Goal: Task Accomplishment & Management: Manage account settings

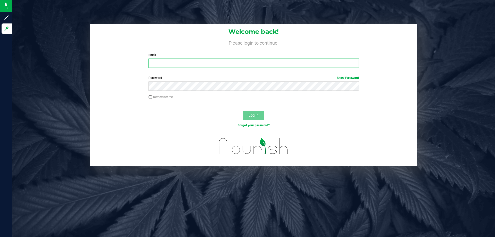
click at [181, 66] on input "Email" at bounding box center [253, 63] width 210 height 9
type input "[EMAIL_ADDRESS][DOMAIN_NAME]"
click at [243, 111] on button "Log In" at bounding box center [253, 115] width 21 height 9
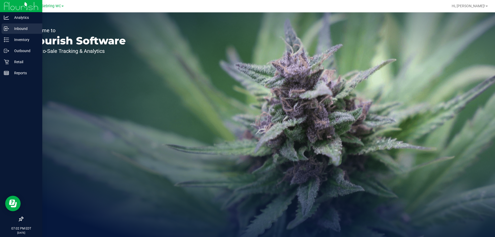
click at [24, 31] on p "Inbound" at bounding box center [24, 29] width 31 height 6
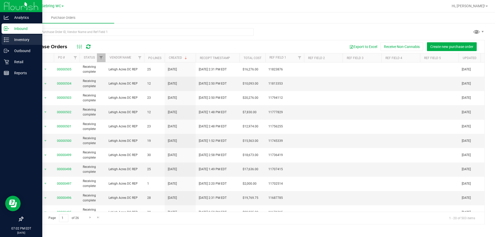
click at [16, 38] on p "Inventory" at bounding box center [24, 40] width 31 height 6
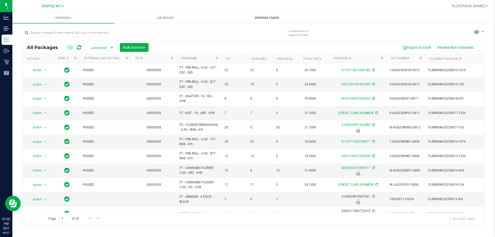
click at [266, 20] on span "Inventory Counts" at bounding box center [267, 17] width 38 height 5
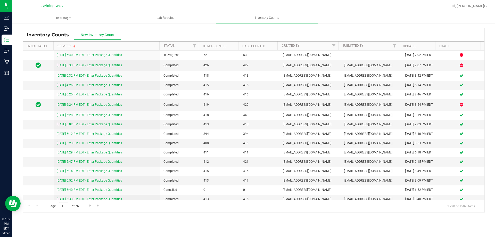
click at [244, 35] on div "Inventory Counts New Inventory Count" at bounding box center [253, 34] width 461 height 13
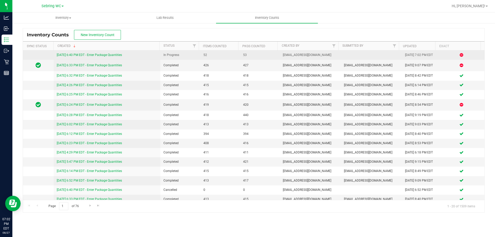
click at [89, 56] on link "[DATE] 6:40 PM EDT - Enter Package Quantities" at bounding box center [89, 55] width 65 height 4
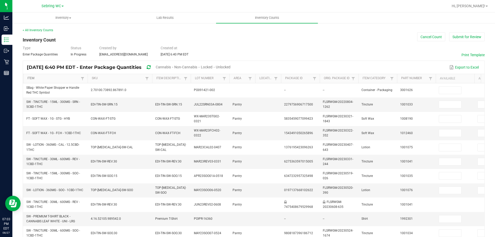
click at [67, 78] on link "Item" at bounding box center [53, 78] width 52 height 4
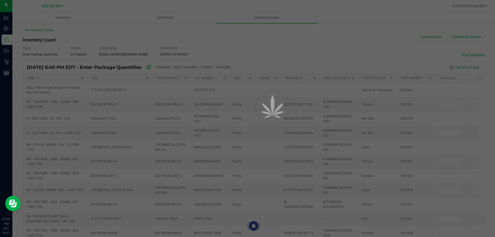
type input "7"
type input "2"
type input "15"
type input "18"
type input "4"
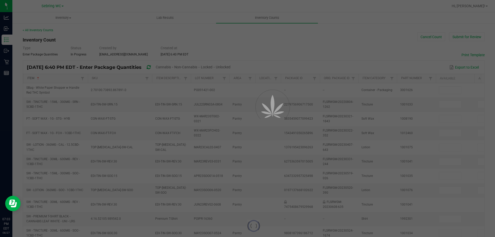
type input "2"
type input "3"
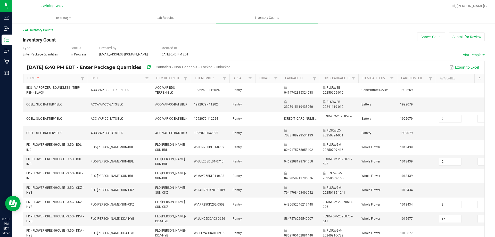
click at [171, 67] on span "Cannabis" at bounding box center [163, 67] width 15 height 4
click at [231, 67] on span "Unlocked" at bounding box center [223, 67] width 15 height 4
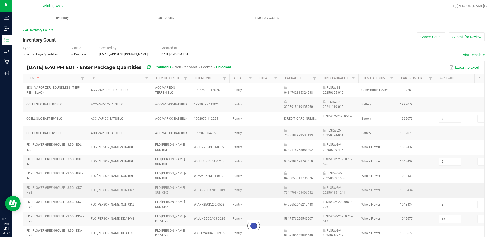
type input "8"
type input "4"
type input "25"
type input "3"
type input "15"
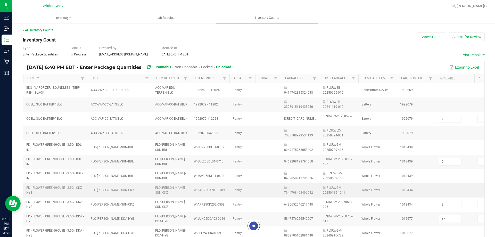
type input "13"
type input "9"
type input "3"
type input "5"
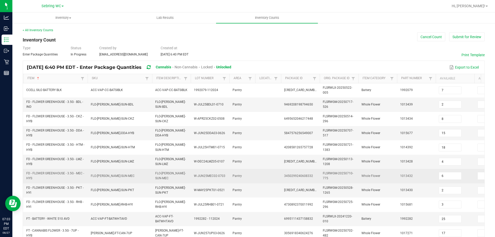
scroll to position [154, 0]
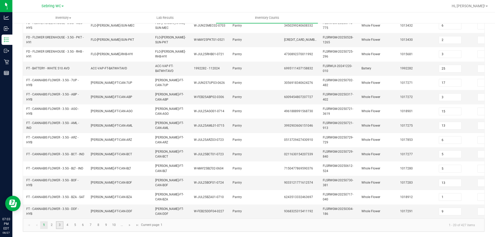
click at [61, 224] on link "3" at bounding box center [59, 225] width 7 height 8
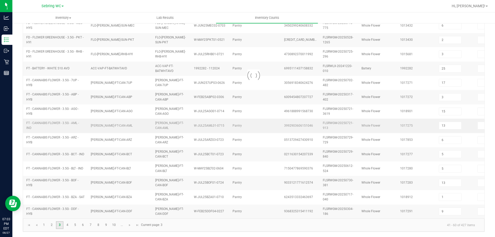
type input "19"
type input "7"
type input "8"
type input "3"
type input "2"
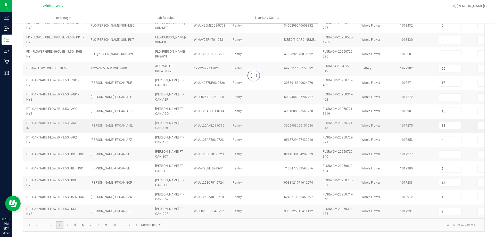
type input "20"
type input "2"
type input "7"
type input "1"
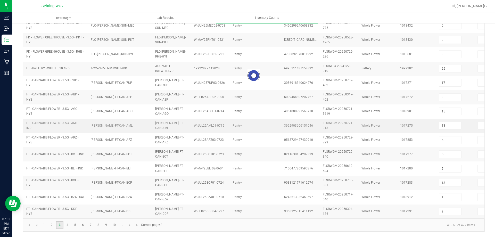
type input "8"
type input "6"
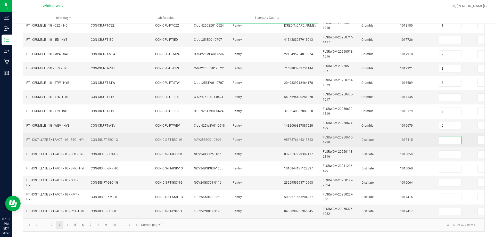
click at [454, 136] on input at bounding box center [450, 139] width 22 height 7
type input "5"
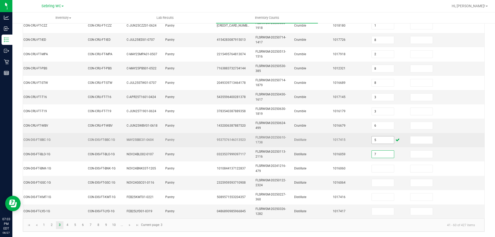
type input "7"
type input "5"
type input "12"
type input "5"
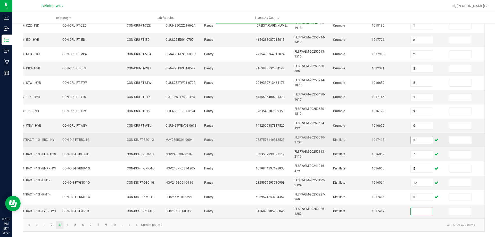
scroll to position [0, 0]
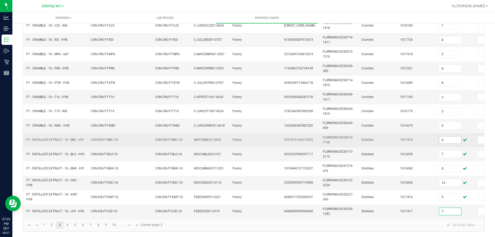
type input "7"
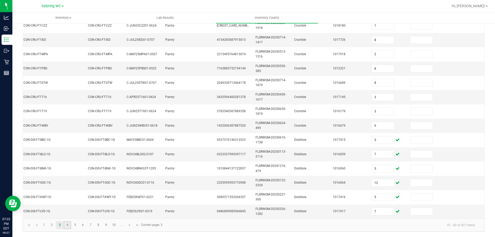
click at [66, 223] on link "4" at bounding box center [67, 225] width 7 height 8
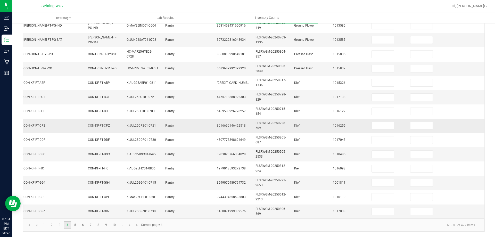
scroll to position [25, 0]
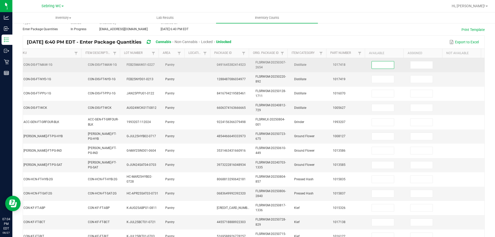
click at [372, 66] on input at bounding box center [383, 64] width 22 height 7
type input "4"
type input "9"
type input "2"
type input "5"
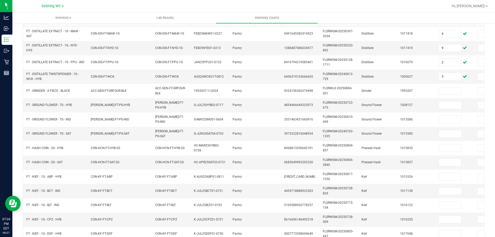
scroll to position [51, 0]
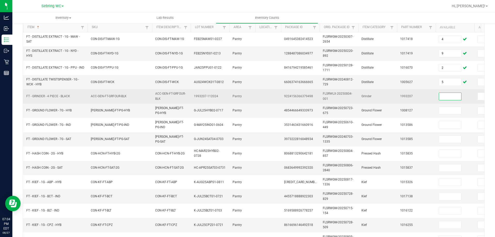
click at [452, 97] on input at bounding box center [450, 96] width 22 height 7
type input "3"
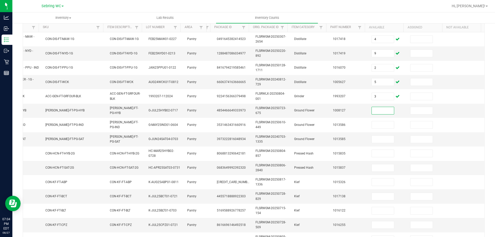
scroll to position [0, 52]
click at [184, 29] on tr "Item Sorted Ascending SKU Item Description Lot Number Area Location Package Id …" at bounding box center [227, 27] width 507 height 9
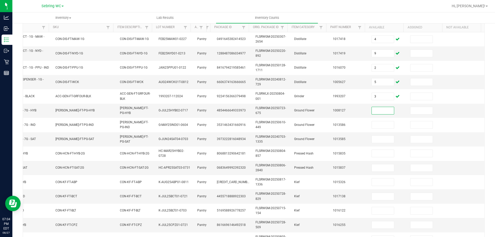
scroll to position [0, 43]
click at [191, 27] on th "Area" at bounding box center [199, 27] width 16 height 9
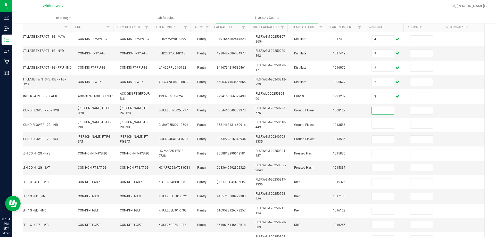
scroll to position [0, 0]
click at [86, 29] on th "SKU" at bounding box center [92, 27] width 42 height 9
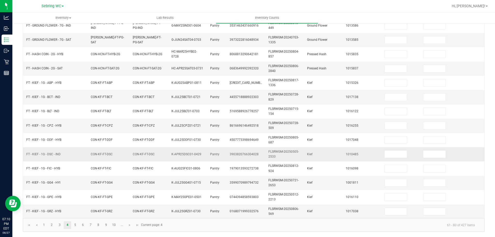
scroll to position [25, 0]
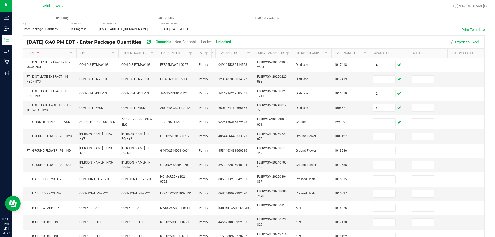
click at [75, 55] on span at bounding box center [76, 94] width 2 height 90
click at [432, 55] on span at bounding box center [433, 94] width 2 height 90
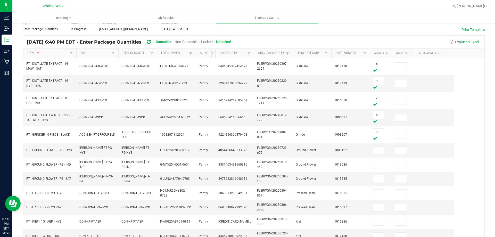
click at [391, 54] on span at bounding box center [391, 94] width 2 height 90
click at [375, 149] on input at bounding box center [378, 150] width 11 height 7
type input "10"
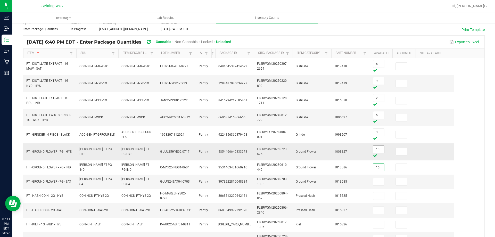
type input "16"
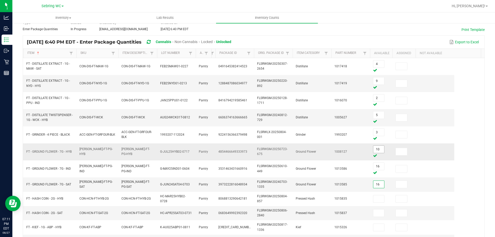
type input "16"
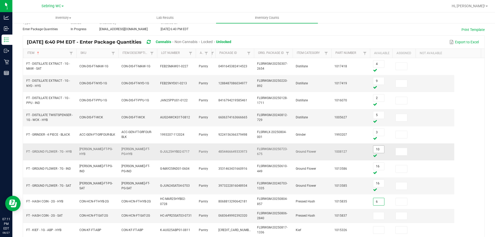
type input "6"
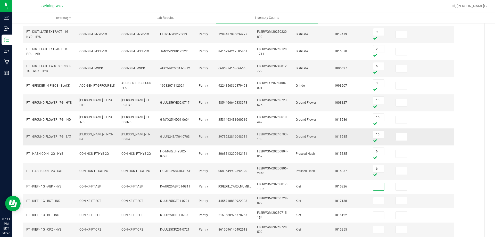
scroll to position [103, 0]
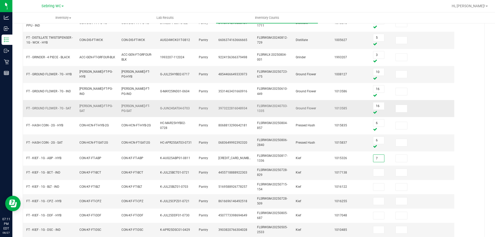
type input "7"
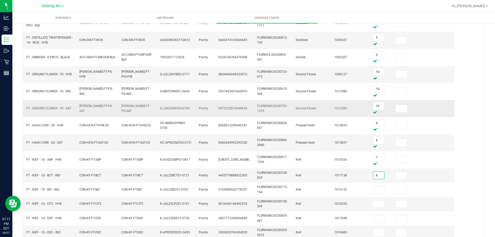
type input "8"
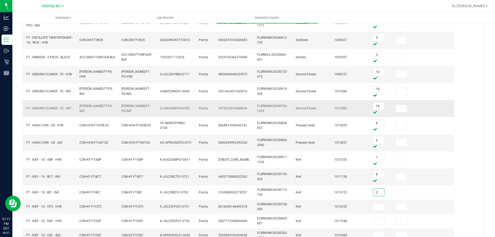
type input "2"
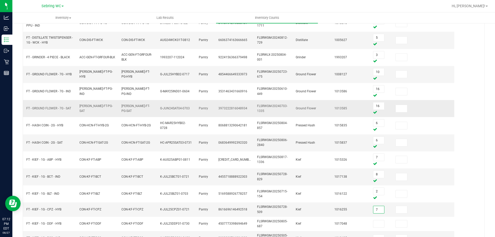
type input "7"
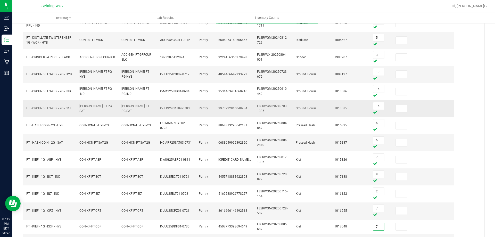
type input "7"
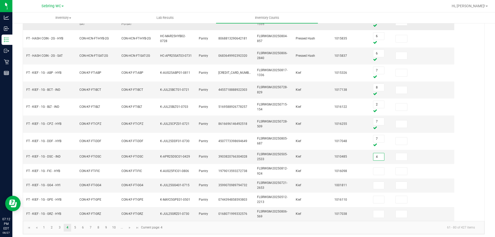
type input "4"
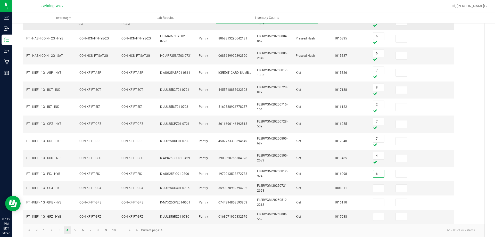
type input "6"
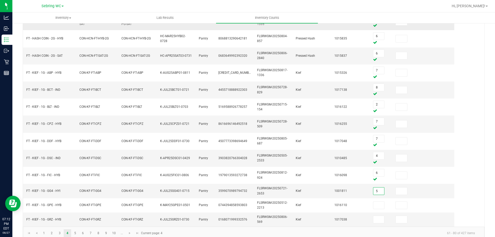
type input "5"
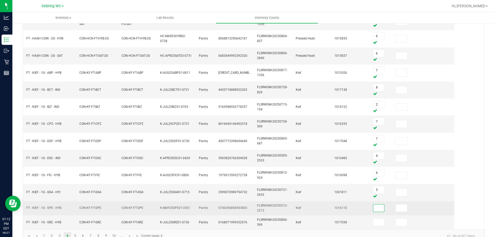
click at [379, 208] on input at bounding box center [378, 207] width 11 height 7
type input "5"
type input "6"
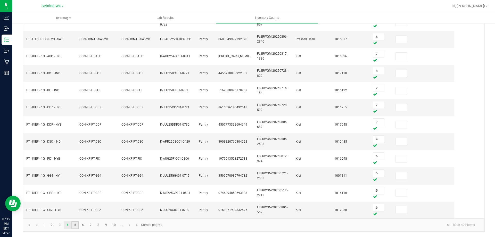
click at [75, 223] on link "5" at bounding box center [74, 225] width 7 height 8
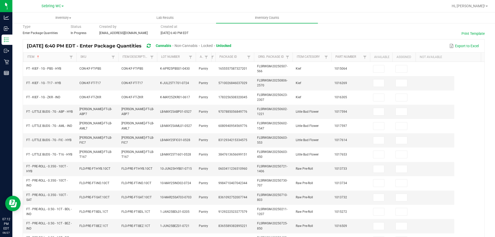
scroll to position [0, 0]
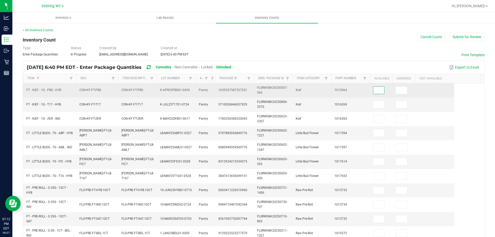
click at [380, 92] on input at bounding box center [378, 90] width 11 height 7
type input "2"
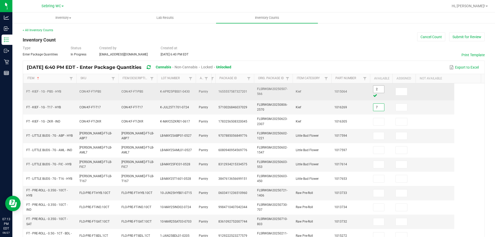
type input "7"
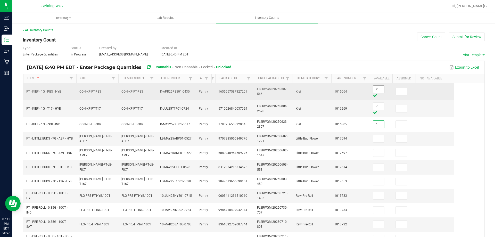
type input "1"
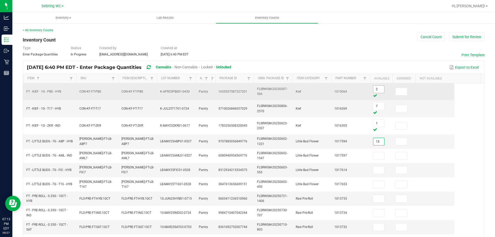
type input "15"
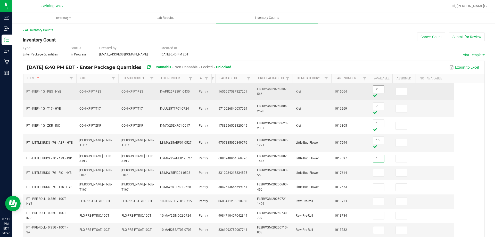
type input "1"
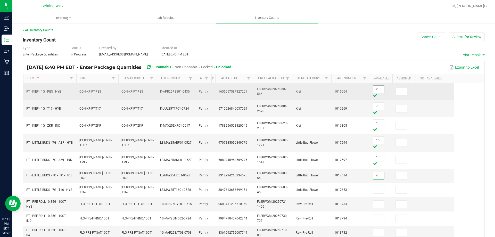
type input "4"
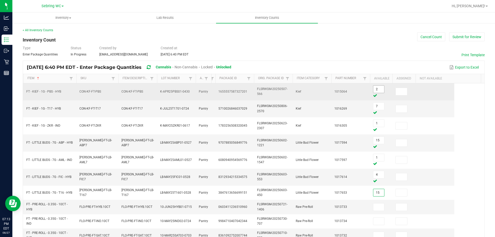
type input "15"
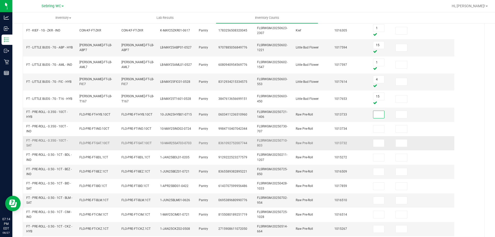
scroll to position [103, 0]
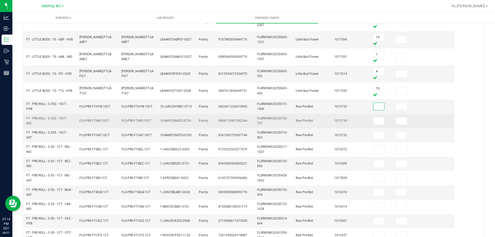
click at [244, 124] on td "9984710407042344" at bounding box center [234, 121] width 39 height 14
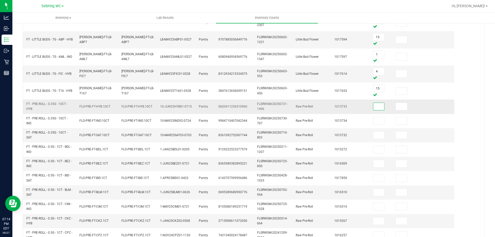
click at [382, 105] on input at bounding box center [378, 106] width 11 height 7
type input "4"
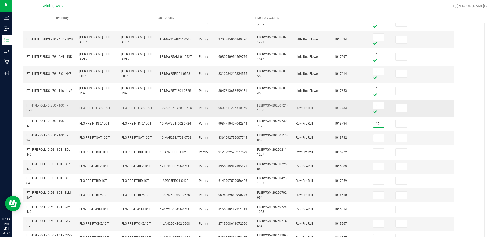
type input "19"
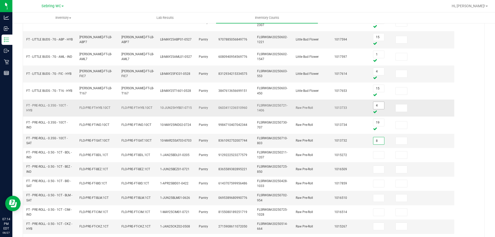
type input "8"
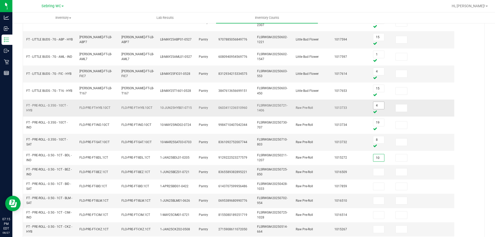
type input "10"
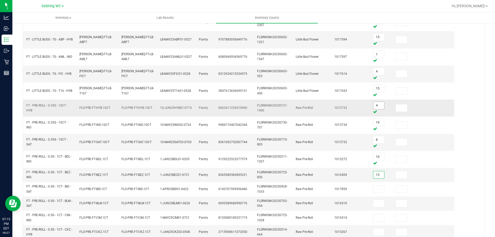
type input "13"
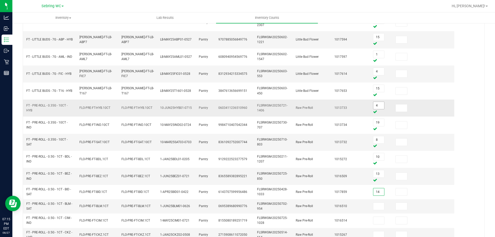
type input "14"
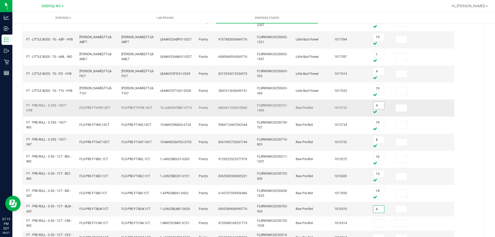
type input "4"
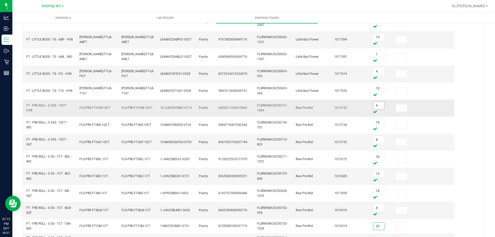
type input "22"
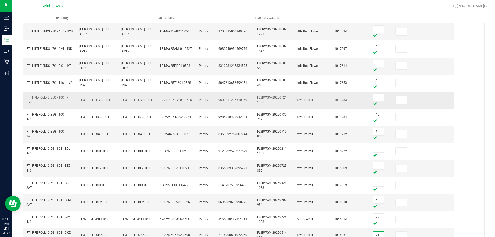
type input "21"
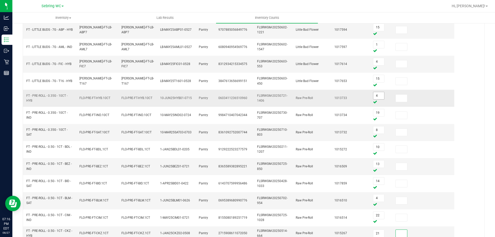
scroll to position [192, 0]
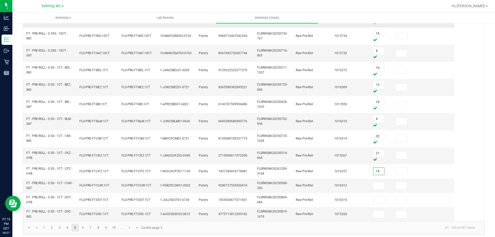
type input "14"
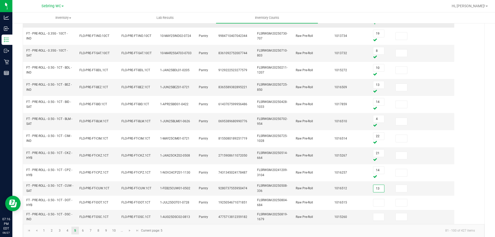
type input "13"
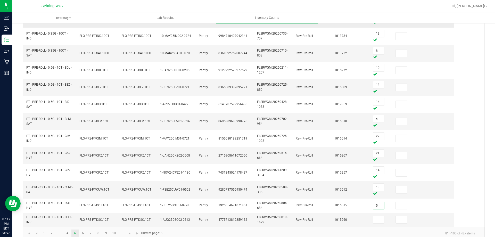
type input "5"
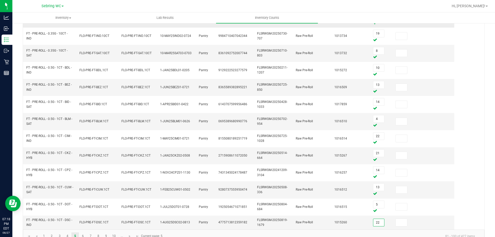
type input "22"
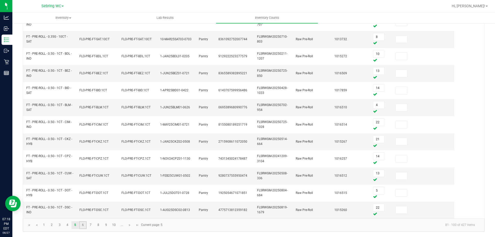
click at [82, 226] on link "6" at bounding box center [82, 225] width 7 height 8
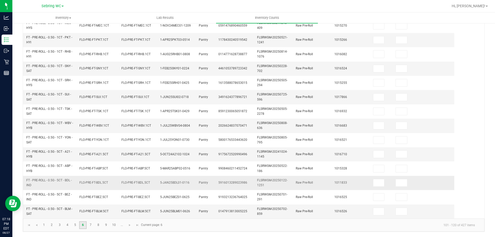
scroll to position [0, 0]
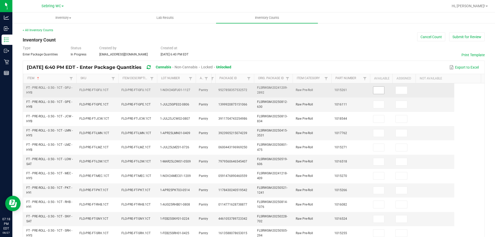
click at [375, 92] on input at bounding box center [378, 90] width 11 height 7
type input "18"
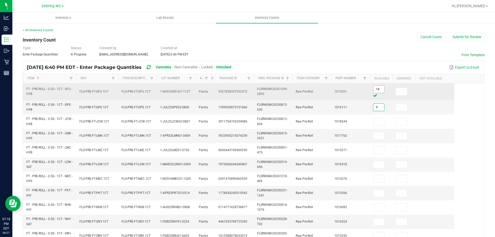
type input "9"
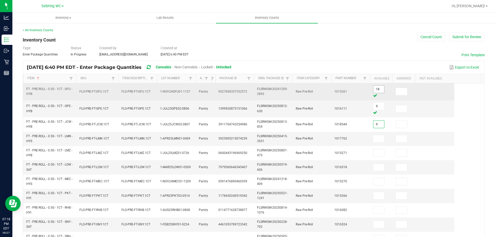
type input "9"
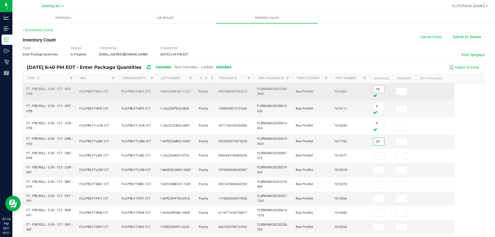
type input "20"
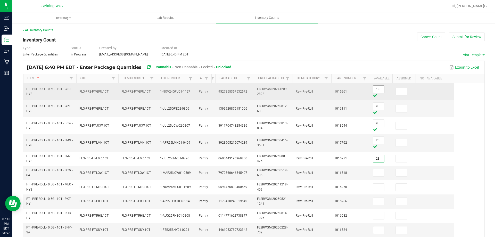
type input "23"
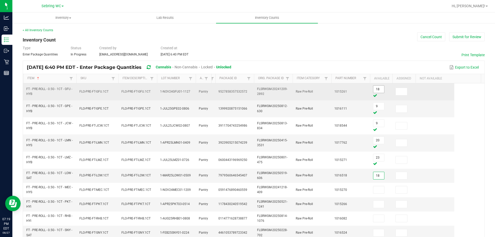
type input "18"
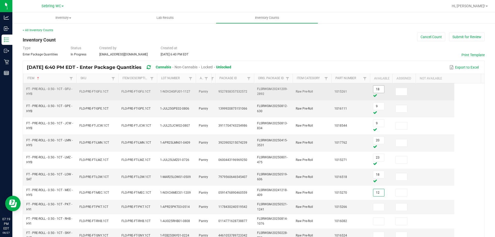
type input "12"
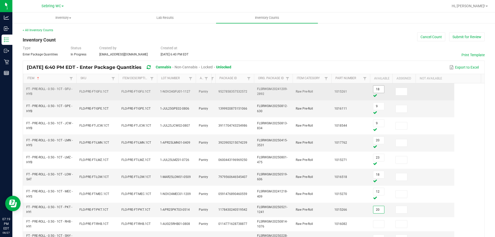
type input "20"
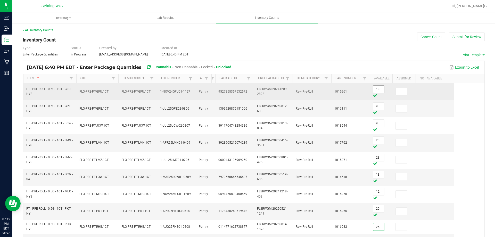
type input "25"
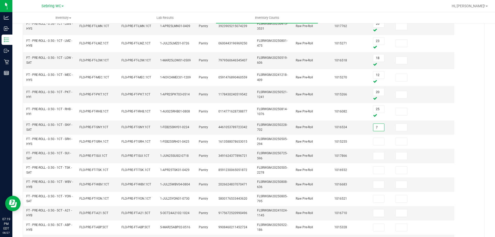
type input "7"
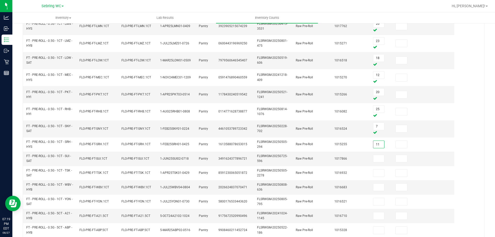
type input "11"
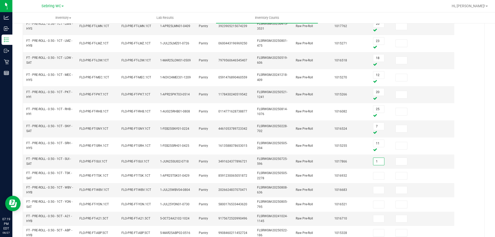
type input "1"
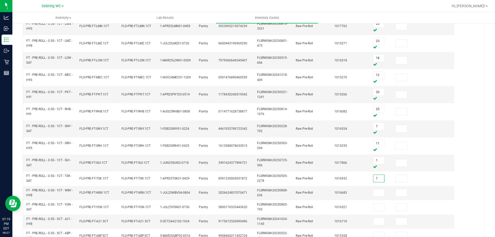
type input "7"
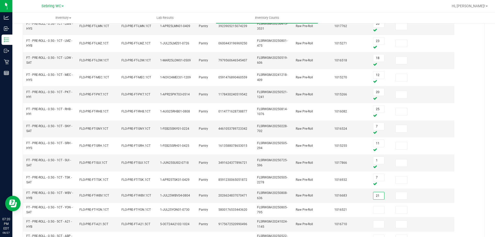
type input "21"
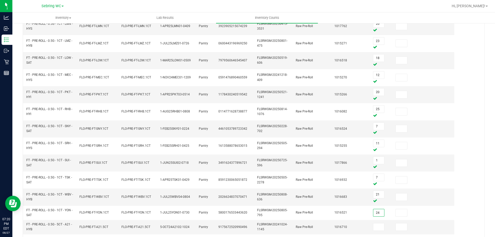
type input "24"
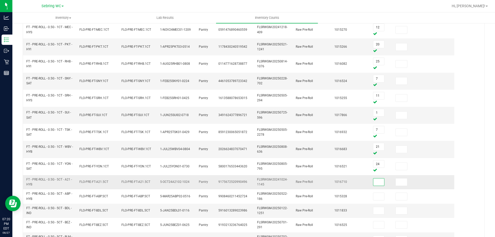
scroll to position [192, 0]
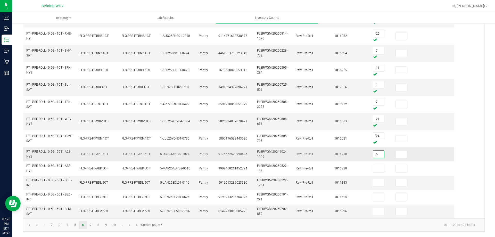
type input "5"
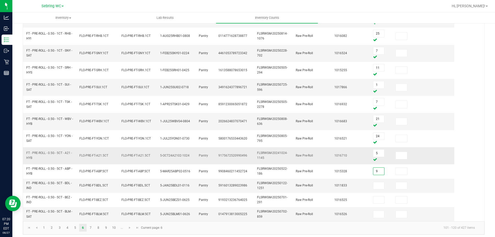
type input "9"
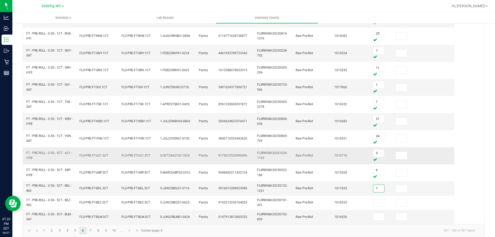
type input "7"
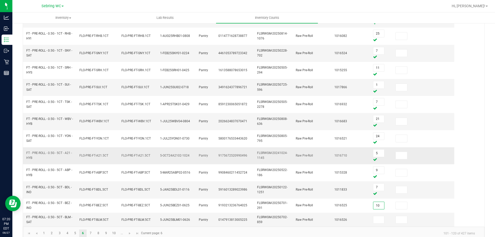
type input "10"
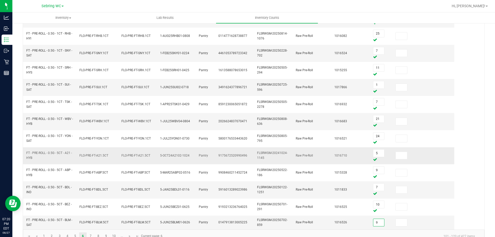
type input "9"
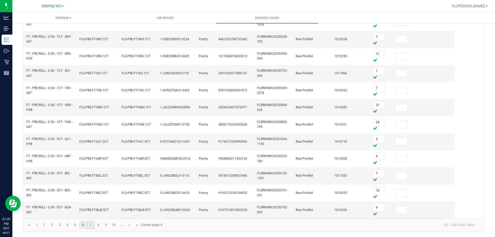
click at [91, 223] on link "7" at bounding box center [90, 225] width 7 height 8
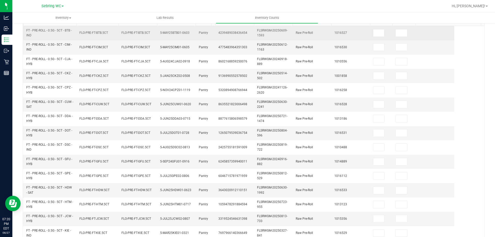
scroll to position [0, 0]
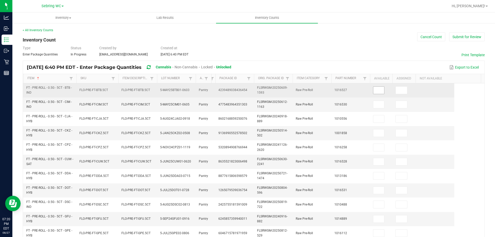
drag, startPoint x: 382, startPoint y: 86, endPoint x: 378, endPoint y: 90, distance: 5.3
click at [381, 87] on span at bounding box center [378, 90] width 11 height 8
click at [378, 90] on input at bounding box center [378, 90] width 11 height 7
type input "8"
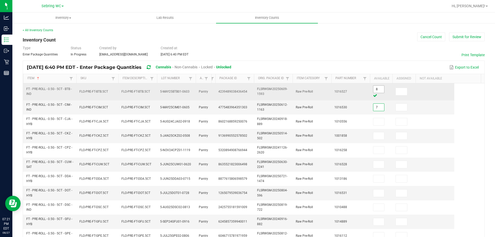
type input "7"
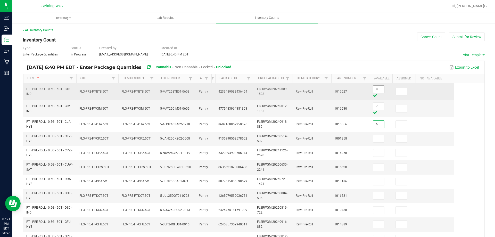
type input "6"
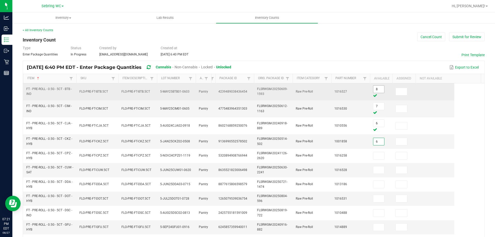
type input "6"
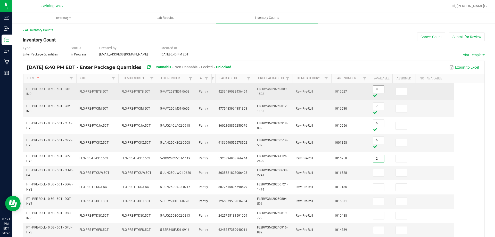
type input "2"
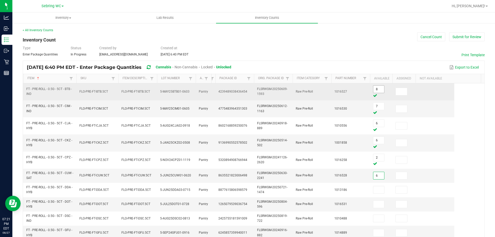
type input "6"
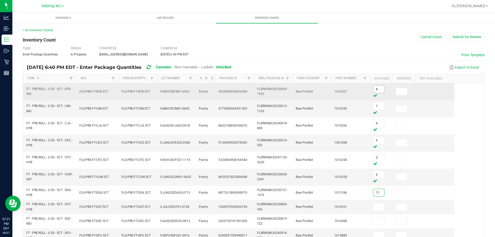
type input "11"
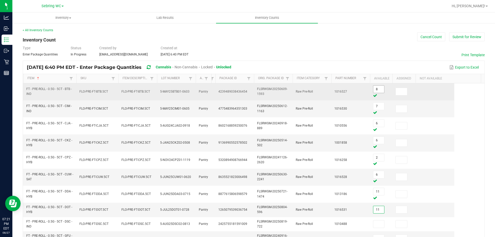
type input "11"
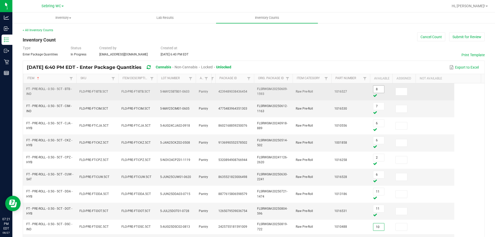
type input "10"
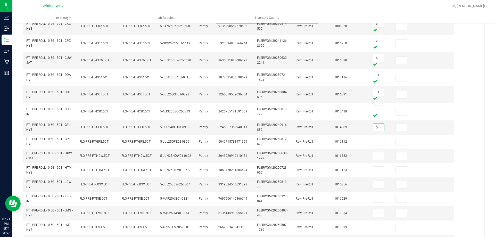
type input "5"
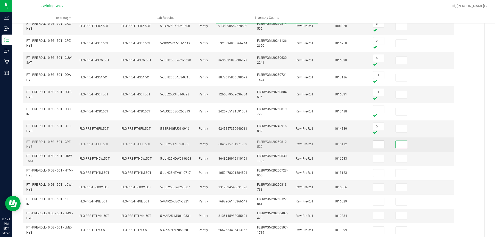
click at [377, 146] on input at bounding box center [378, 144] width 11 height 7
type input "7"
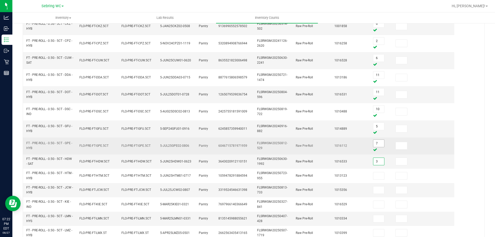
type input "3"
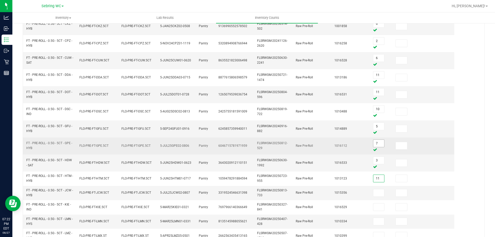
type input "11"
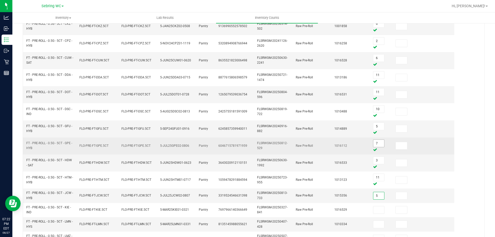
type input "5"
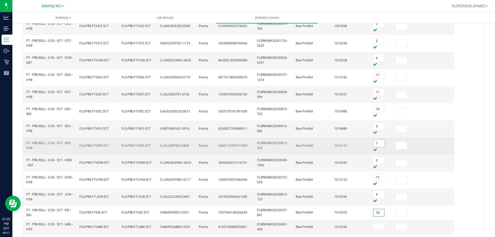
type input "10"
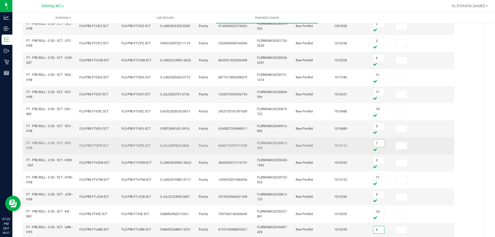
type input "9"
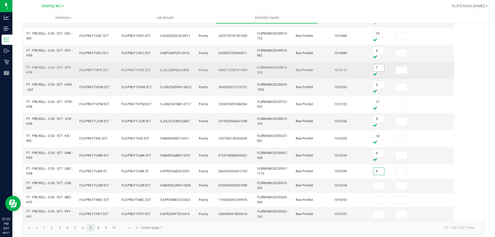
type input "9"
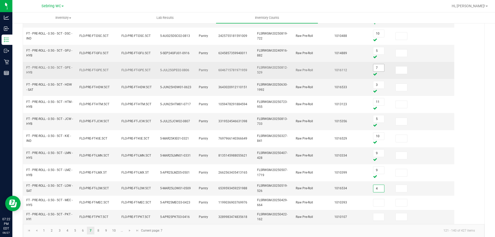
type input "4"
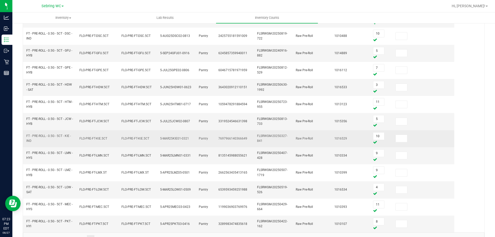
scroll to position [206, 0]
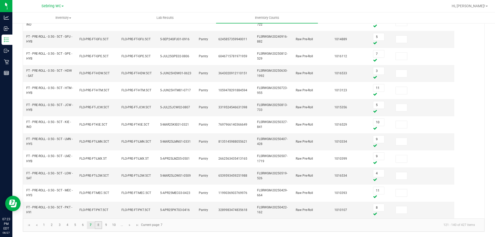
click at [99, 225] on link "8" at bounding box center [98, 225] width 7 height 8
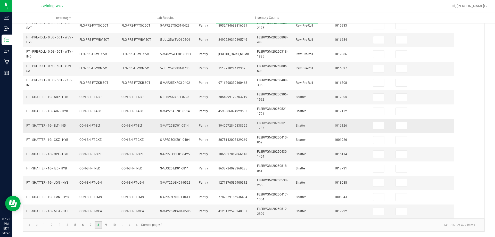
scroll to position [21, 0]
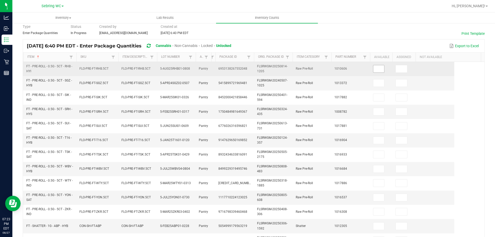
click at [379, 68] on input at bounding box center [378, 68] width 11 height 7
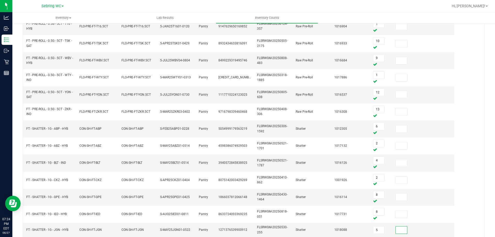
scroll to position [198, 0]
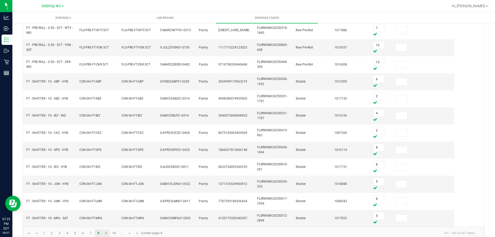
click at [103, 233] on link "9" at bounding box center [105, 233] width 7 height 8
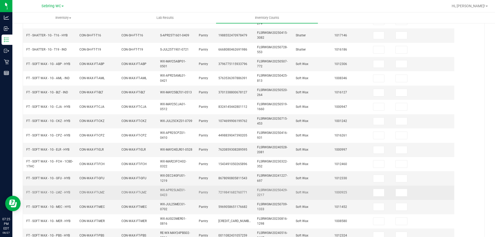
scroll to position [0, 0]
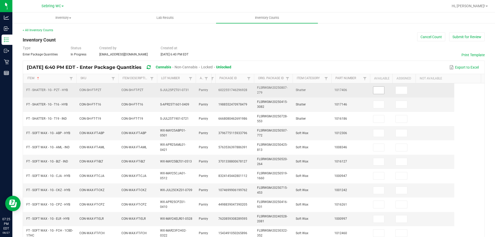
click at [378, 89] on input at bounding box center [378, 90] width 11 height 7
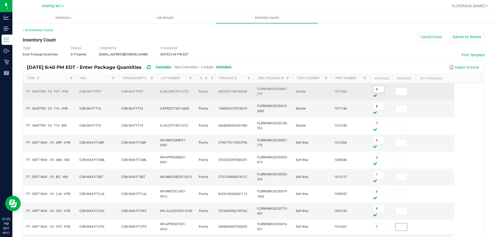
scroll to position [117, 0]
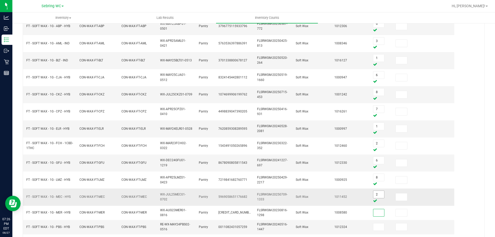
click at [382, 194] on input "2" at bounding box center [378, 194] width 11 height 7
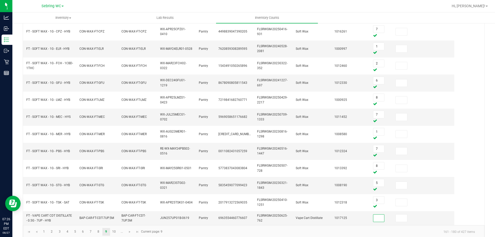
scroll to position [203, 0]
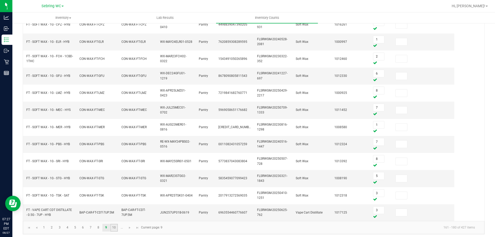
click at [112, 226] on link "10" at bounding box center [113, 228] width 7 height 8
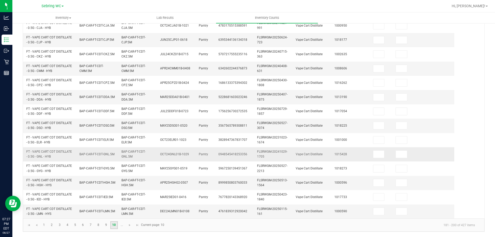
scroll to position [0, 0]
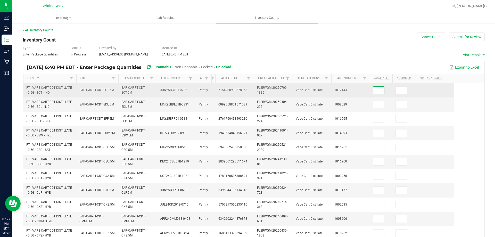
click at [381, 89] on input at bounding box center [378, 90] width 11 height 7
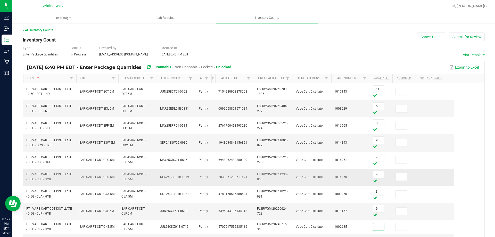
scroll to position [77, 0]
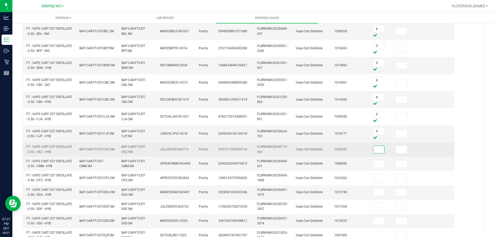
click at [380, 149] on input at bounding box center [378, 149] width 11 height 7
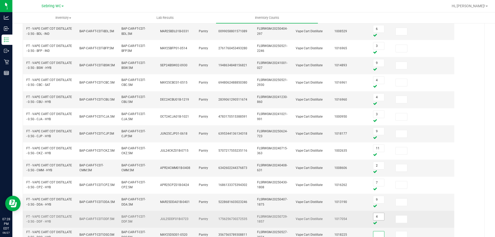
click at [381, 214] on input "4" at bounding box center [378, 216] width 11 height 7
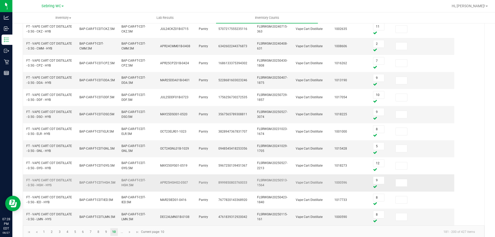
scroll to position [206, 0]
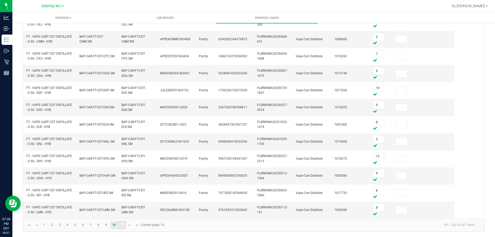
click at [122, 226] on link "..." at bounding box center [121, 225] width 7 height 8
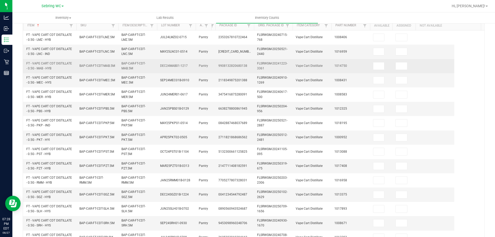
scroll to position [21, 0]
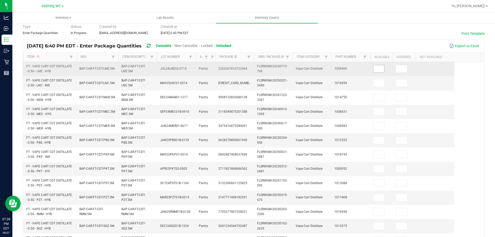
click at [377, 65] on input at bounding box center [378, 68] width 11 height 7
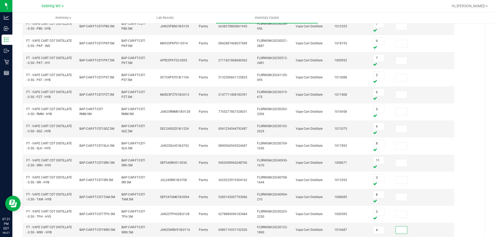
scroll to position [198, 0]
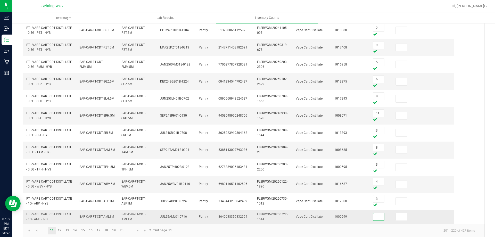
click at [379, 217] on input at bounding box center [378, 216] width 11 height 7
click at [326, 230] on kendo-pager-info "201 - 220 of 427 items" at bounding box center [327, 233] width 304 height 9
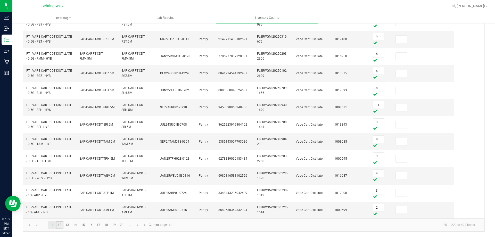
click at [58, 225] on link "12" at bounding box center [59, 225] width 7 height 8
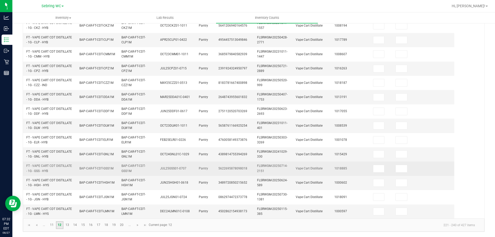
scroll to position [21, 0]
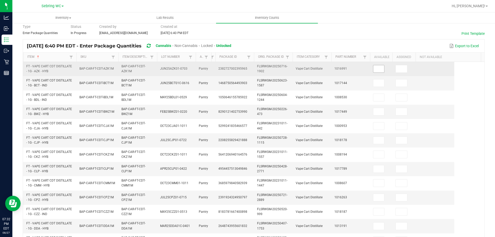
click at [378, 68] on input at bounding box center [378, 68] width 11 height 7
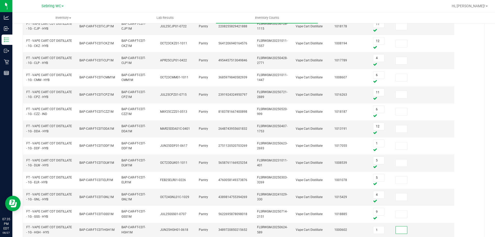
scroll to position [198, 0]
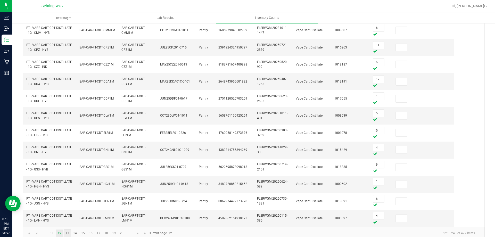
click at [70, 233] on link "13" at bounding box center [67, 233] width 7 height 8
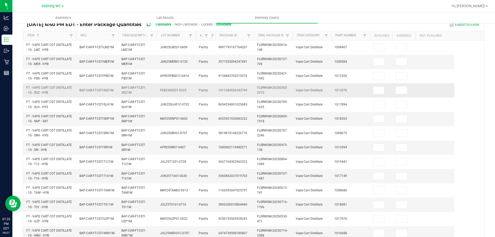
scroll to position [0, 0]
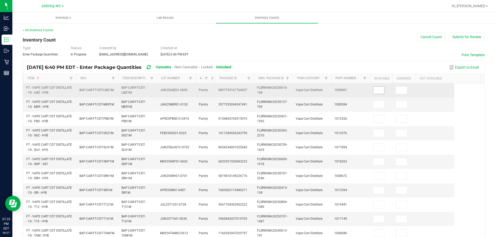
click at [378, 86] on span at bounding box center [378, 90] width 11 height 8
click at [378, 88] on input at bounding box center [378, 90] width 11 height 7
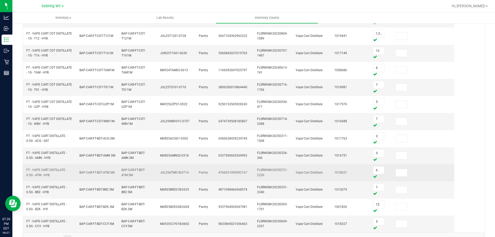
scroll to position [206, 0]
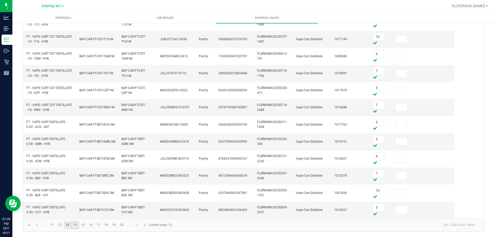
click at [75, 223] on link "14" at bounding box center [74, 225] width 7 height 8
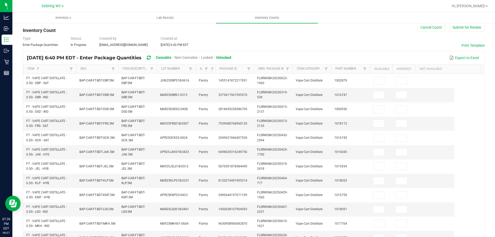
scroll to position [0, 0]
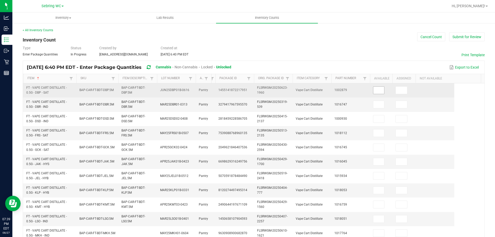
click at [376, 89] on input at bounding box center [378, 90] width 11 height 7
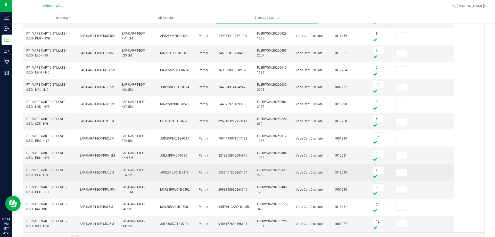
scroll to position [206, 0]
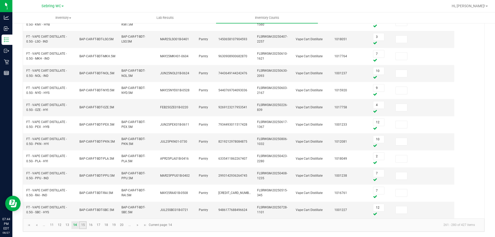
click at [81, 223] on link "15" at bounding box center [82, 225] width 7 height 8
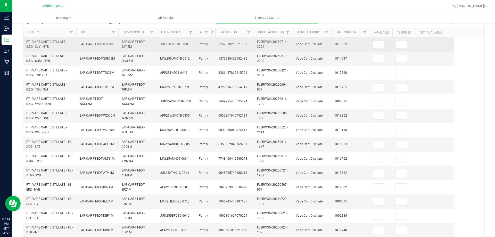
scroll to position [21, 0]
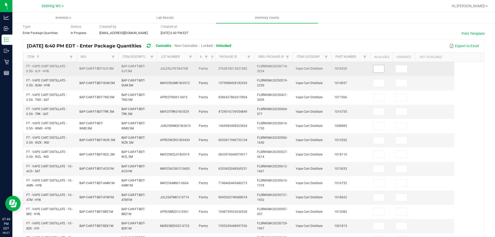
click at [373, 67] on input at bounding box center [378, 68] width 11 height 7
click at [377, 70] on input at bounding box center [378, 68] width 11 height 7
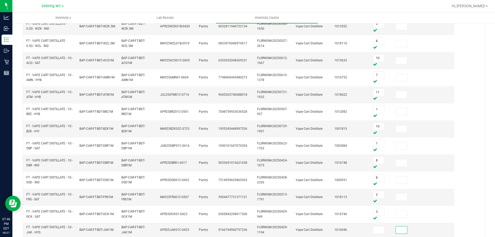
scroll to position [198, 0]
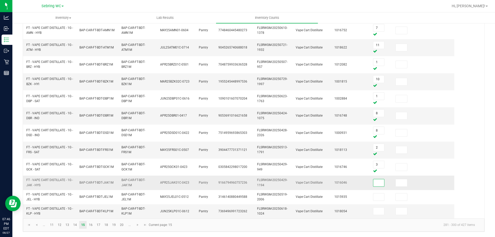
click at [382, 183] on input at bounding box center [378, 182] width 11 height 7
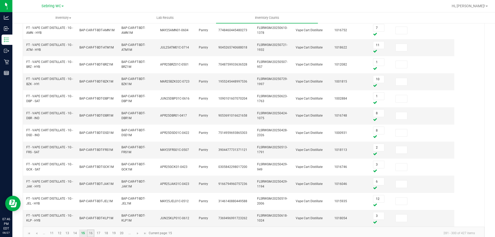
click at [87, 233] on link "16" at bounding box center [90, 233] width 7 height 8
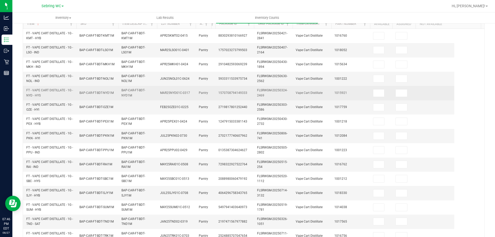
scroll to position [0, 0]
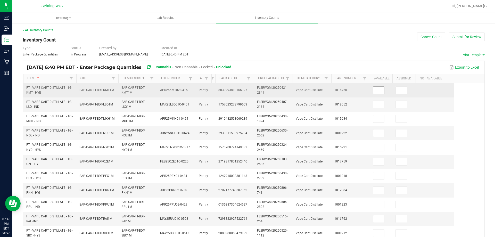
click at [376, 91] on input at bounding box center [378, 90] width 11 height 7
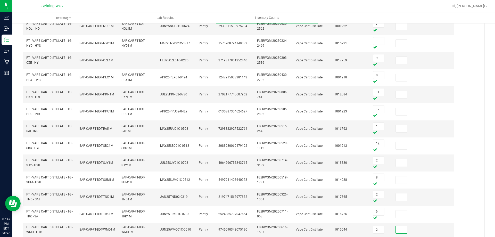
scroll to position [192, 0]
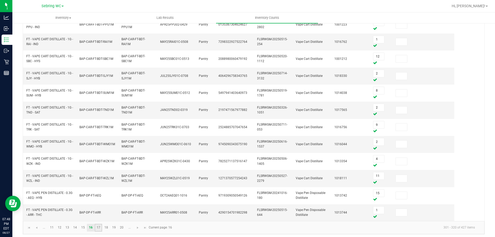
click at [97, 230] on link "17" at bounding box center [98, 228] width 7 height 8
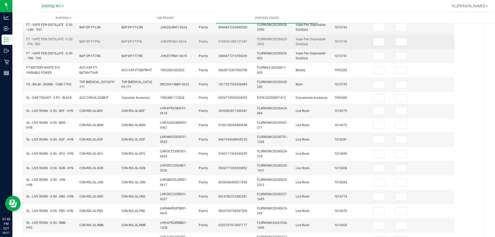
scroll to position [45, 0]
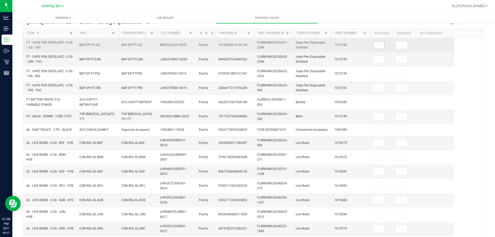
click at [375, 47] on input at bounding box center [378, 45] width 11 height 7
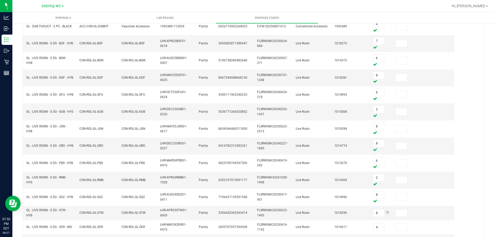
scroll to position [198, 0]
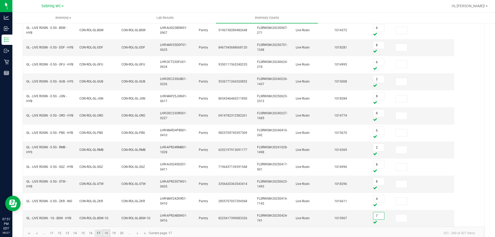
click at [107, 231] on link "18" at bounding box center [105, 233] width 7 height 8
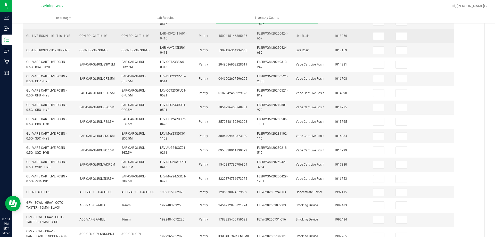
scroll to position [29, 0]
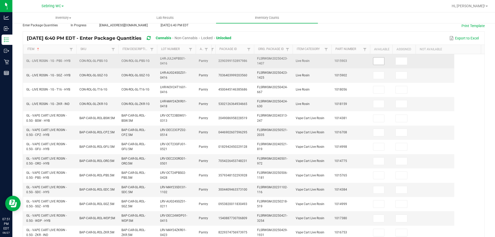
click at [377, 61] on input at bounding box center [378, 60] width 11 height 7
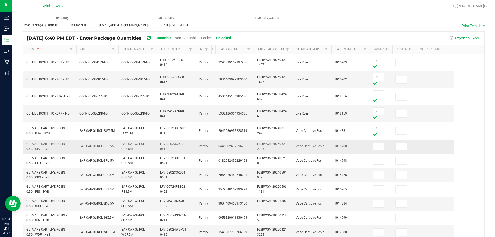
click at [383, 145] on input at bounding box center [378, 146] width 11 height 7
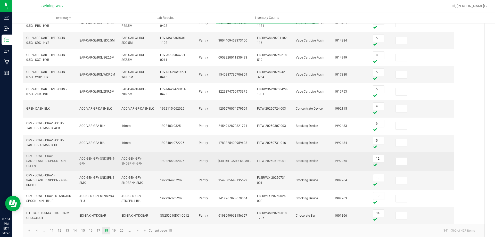
scroll to position [210, 0]
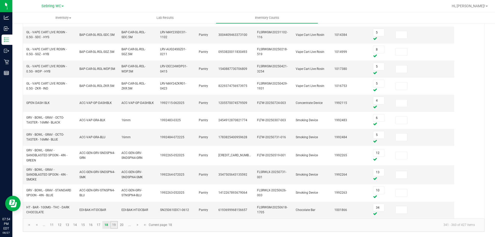
click at [116, 225] on link "19" at bounding box center [113, 225] width 7 height 8
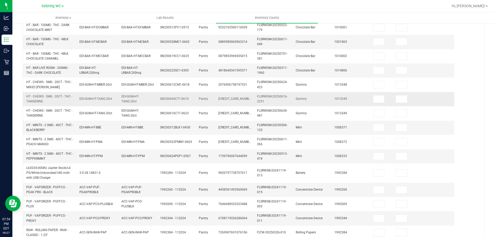
scroll to position [1, 0]
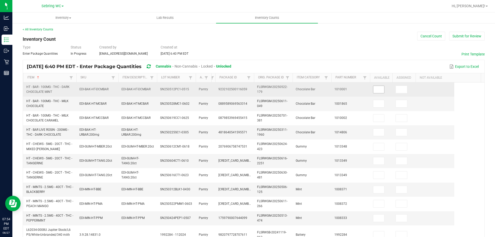
click at [378, 91] on input at bounding box center [378, 89] width 11 height 7
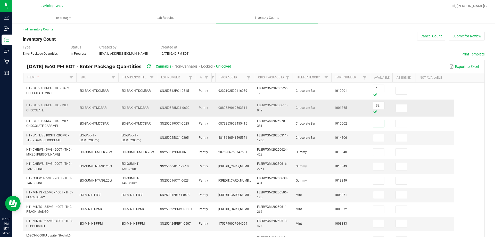
click at [378, 103] on input "32" at bounding box center [378, 105] width 11 height 7
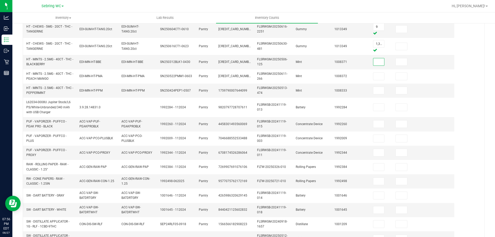
scroll to position [150, 0]
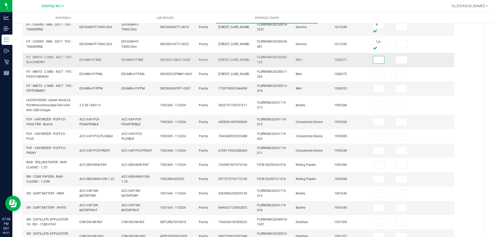
click at [375, 59] on input at bounding box center [378, 59] width 11 height 7
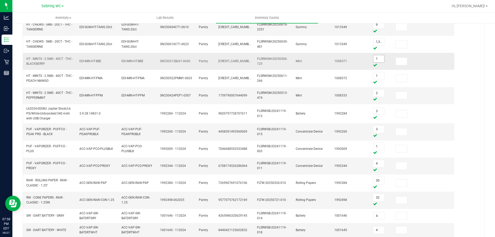
scroll to position [197, 0]
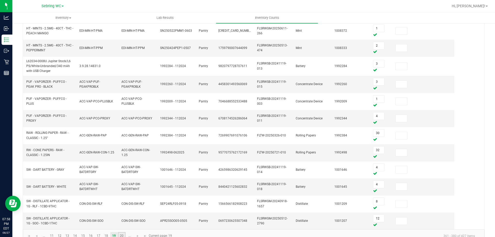
click at [120, 234] on link "20" at bounding box center [121, 236] width 7 height 8
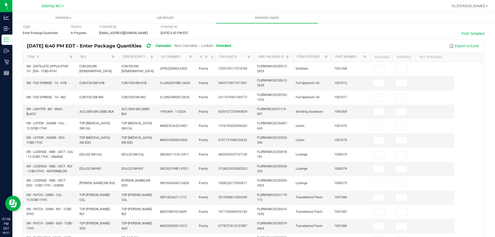
scroll to position [0, 0]
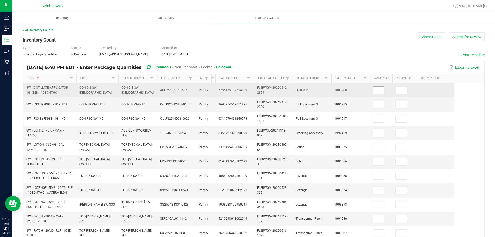
click at [378, 90] on input at bounding box center [378, 90] width 11 height 7
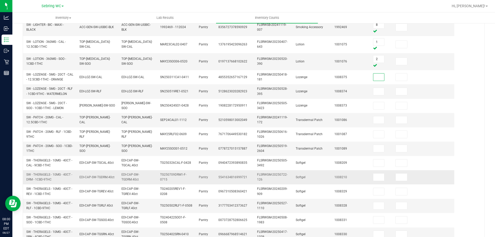
scroll to position [90, 0]
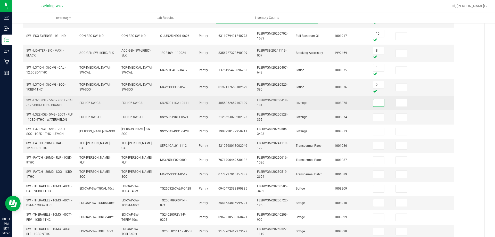
click at [376, 104] on input at bounding box center [378, 102] width 11 height 7
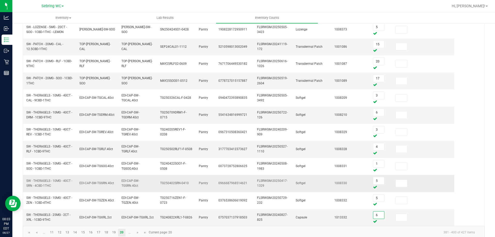
scroll to position [203, 0]
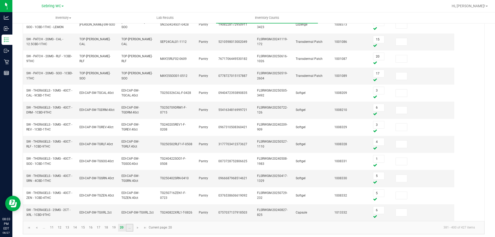
click at [126, 227] on link "..." at bounding box center [129, 228] width 7 height 8
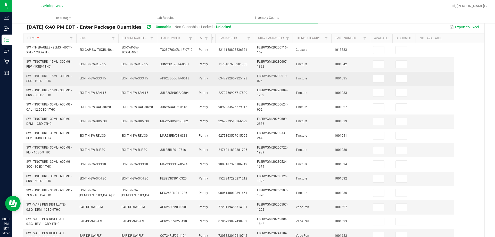
scroll to position [21, 0]
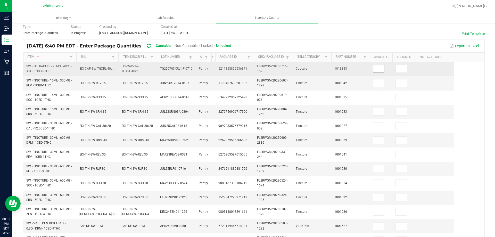
click at [384, 67] on input at bounding box center [378, 68] width 11 height 7
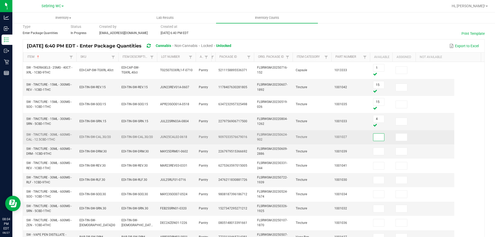
click at [376, 138] on input at bounding box center [378, 137] width 11 height 7
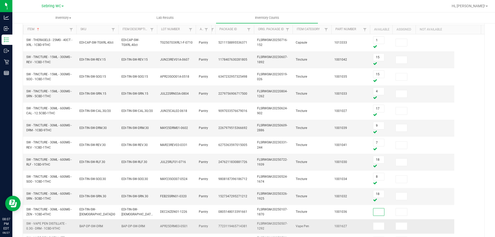
scroll to position [76, 0]
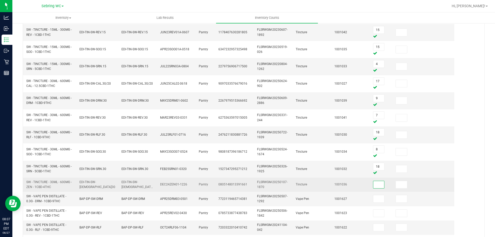
click at [381, 184] on input at bounding box center [378, 184] width 11 height 7
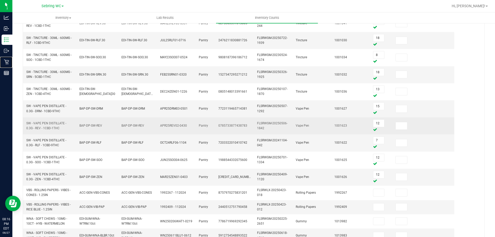
scroll to position [195, 0]
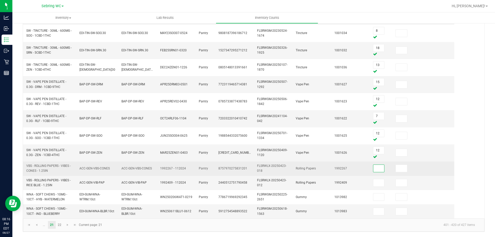
click at [374, 168] on input at bounding box center [378, 168] width 11 height 7
click at [378, 169] on input at bounding box center [378, 168] width 11 height 7
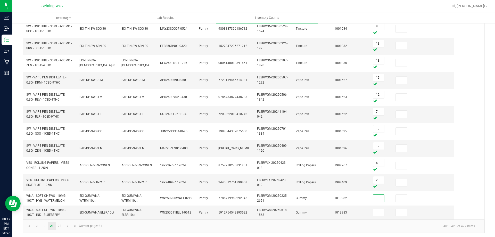
scroll to position [201, 0]
click at [60, 223] on link "22" at bounding box center [59, 225] width 7 height 8
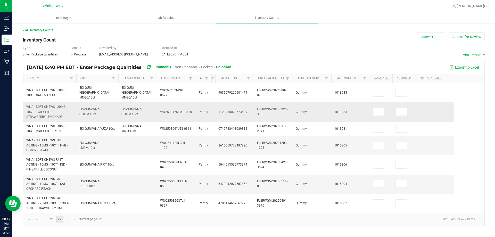
scroll to position [0, 0]
click at [52, 216] on link "21" at bounding box center [51, 220] width 7 height 8
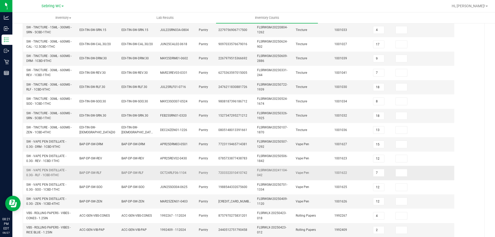
scroll to position [150, 0]
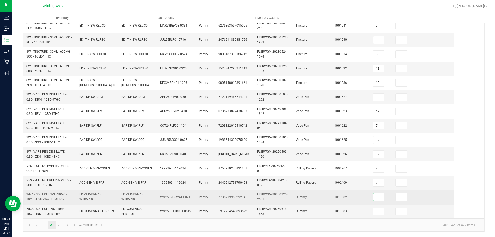
click at [376, 197] on input at bounding box center [378, 196] width 11 height 7
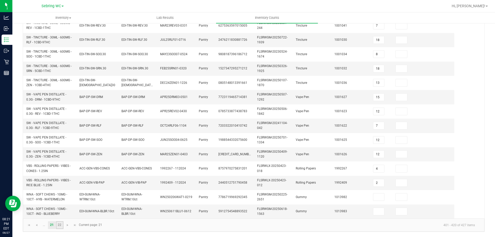
click at [57, 226] on link "22" at bounding box center [59, 225] width 7 height 8
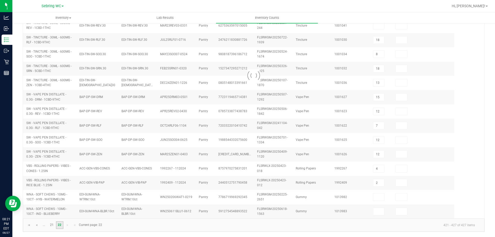
scroll to position [0, 0]
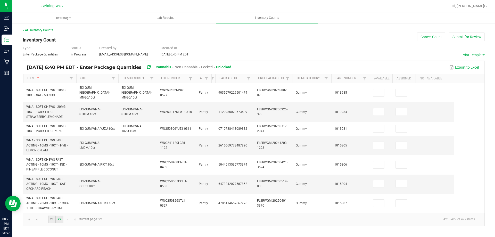
click at [52, 216] on link "21" at bounding box center [51, 220] width 7 height 8
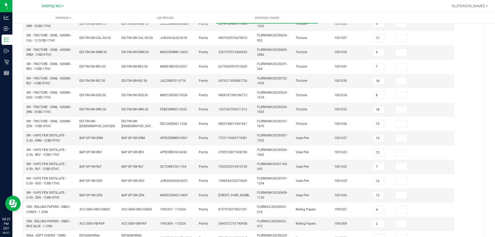
scroll to position [150, 0]
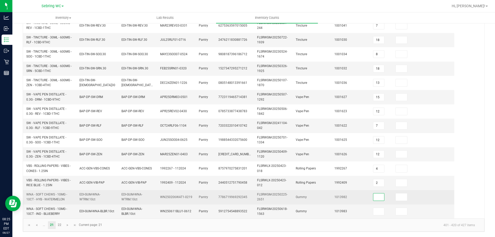
click at [374, 196] on input at bounding box center [378, 196] width 11 height 7
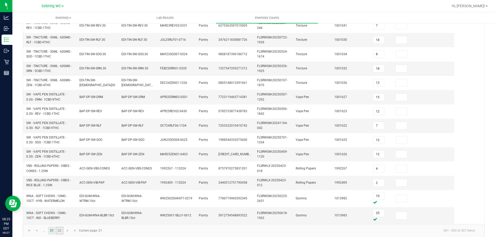
click at [59, 229] on link "22" at bounding box center [59, 231] width 7 height 8
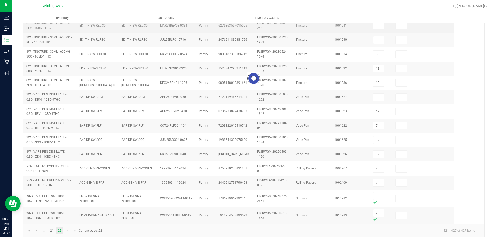
scroll to position [0, 0]
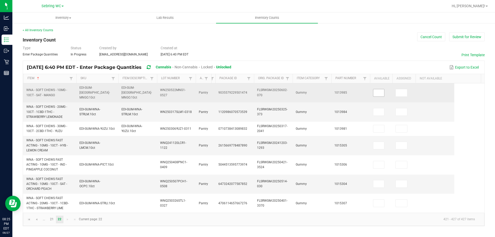
click at [377, 90] on input at bounding box center [378, 92] width 11 height 7
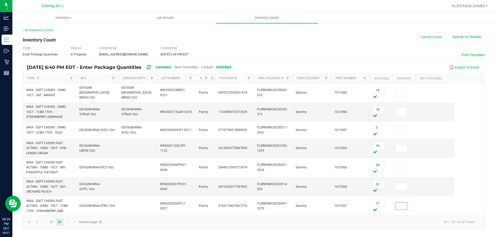
click at [334, 51] on div "Type Enter Package Quantities Status In Progress Created by [EMAIL_ADDRESS][DOM…" at bounding box center [254, 50] width 462 height 11
click at [295, 48] on div "Type Enter Package Quantities Status In Progress Created by [EMAIL_ADDRESS][DOM…" at bounding box center [254, 50] width 462 height 11
click at [305, 46] on div "Type Enter Package Quantities Status In Progress Created by [EMAIL_ADDRESS][DOM…" at bounding box center [254, 50] width 462 height 11
click at [306, 46] on div "Type Enter Package Quantities Status In Progress Created by [EMAIL_ADDRESS][DOM…" at bounding box center [254, 50] width 462 height 11
click at [459, 36] on button "Submit for Review" at bounding box center [467, 36] width 36 height 9
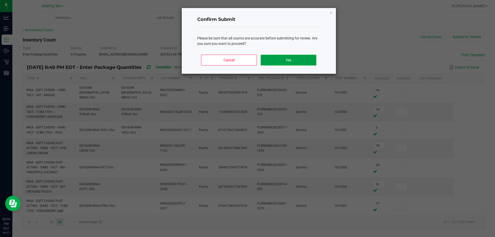
click at [307, 55] on button "Yes" at bounding box center [288, 60] width 55 height 11
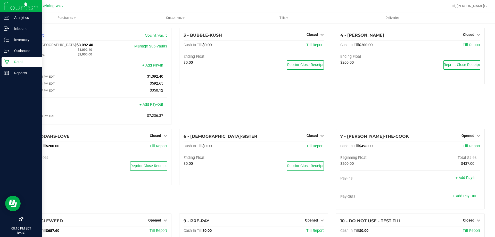
click at [10, 60] on p "Retail" at bounding box center [24, 62] width 31 height 6
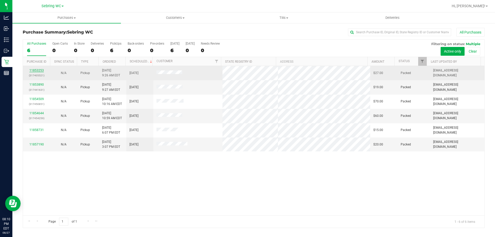
click at [38, 71] on link "11853253" at bounding box center [36, 71] width 14 height 4
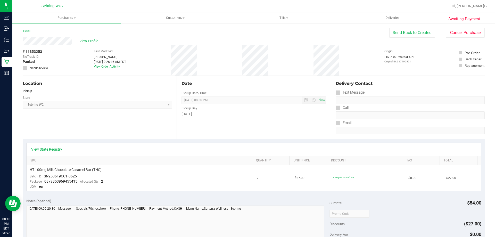
click at [103, 65] on link "View Order Activity" at bounding box center [107, 67] width 26 height 4
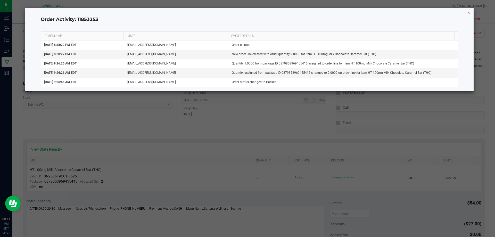
click at [467, 15] on icon "button" at bounding box center [469, 12] width 4 height 6
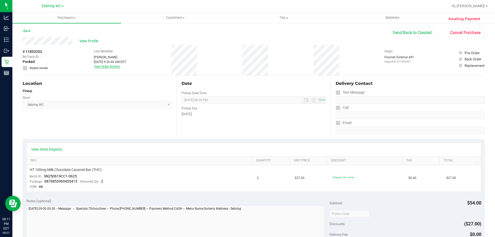
click at [106, 65] on link "View Order Activity" at bounding box center [107, 67] width 26 height 4
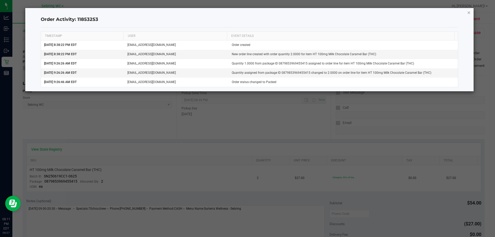
click at [469, 14] on icon "button" at bounding box center [469, 12] width 4 height 6
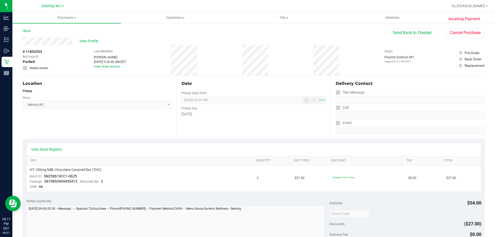
click at [292, 122] on div "Date Pickup Date/Time 08/27/2025 Now 08/27/2025 08:30 PM Now Pickup Day Wednesd…" at bounding box center [254, 107] width 154 height 63
click at [455, 32] on button "Cancel Purchase" at bounding box center [465, 33] width 39 height 10
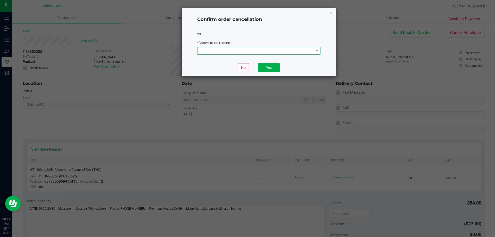
click at [243, 53] on span at bounding box center [255, 50] width 116 height 7
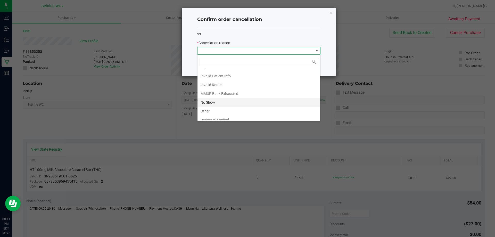
scroll to position [27, 0]
click at [205, 97] on li "Other" at bounding box center [258, 98] width 123 height 9
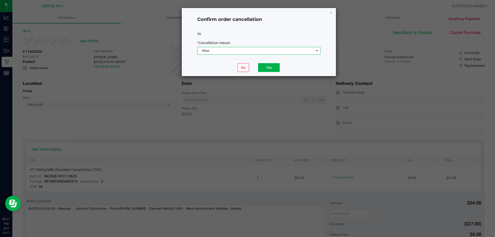
click at [279, 62] on div "No Yes" at bounding box center [258, 67] width 123 height 17
click at [272, 68] on button "Yes" at bounding box center [269, 67] width 22 height 9
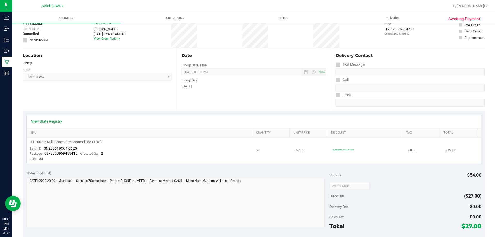
scroll to position [0, 0]
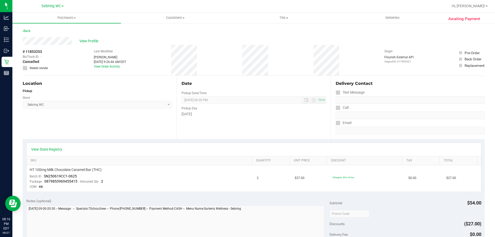
click at [113, 79] on div "Location Pickup Store Sebring WC Select Store Bonita Springs WC Boynton Beach W…" at bounding box center [100, 107] width 154 height 63
click at [113, 67] on link "View Order Activity" at bounding box center [107, 67] width 26 height 4
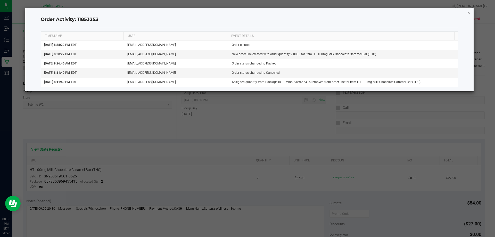
click at [467, 14] on icon "button" at bounding box center [469, 12] width 4 height 6
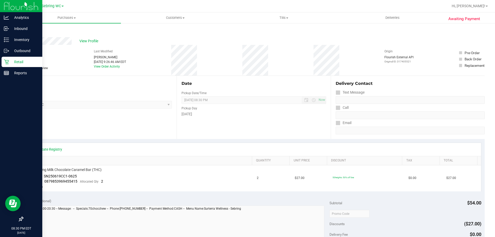
click at [18, 61] on p "Retail" at bounding box center [24, 62] width 31 height 6
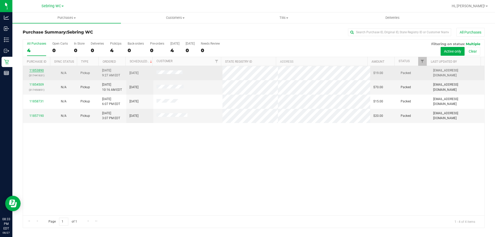
click at [32, 71] on link "11853890" at bounding box center [36, 71] width 14 height 4
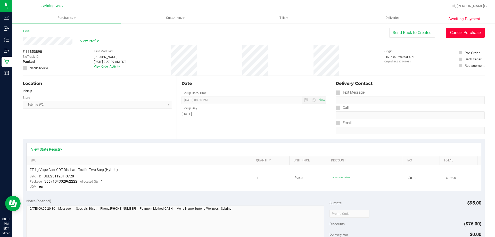
click at [456, 34] on button "Cancel Purchase" at bounding box center [465, 33] width 39 height 10
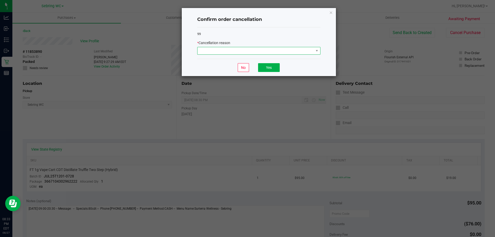
click at [231, 47] on span at bounding box center [255, 50] width 116 height 7
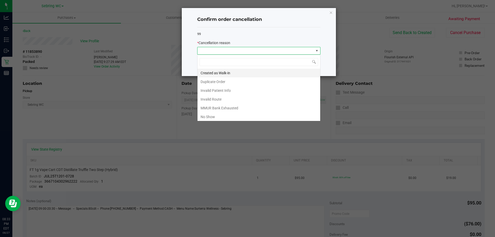
scroll to position [8, 123]
click at [206, 114] on li "No Show" at bounding box center [258, 116] width 123 height 9
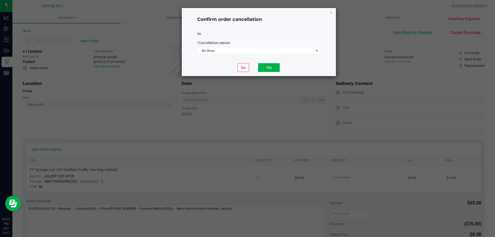
click at [211, 65] on div "No Yes" at bounding box center [258, 67] width 123 height 17
click at [270, 68] on button "Yes" at bounding box center [269, 67] width 22 height 9
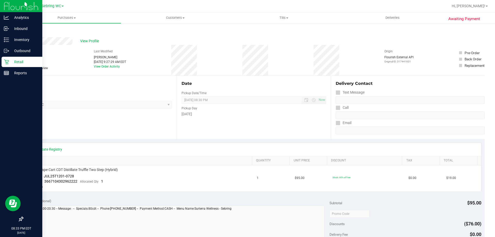
click at [9, 63] on icon at bounding box center [6, 61] width 5 height 5
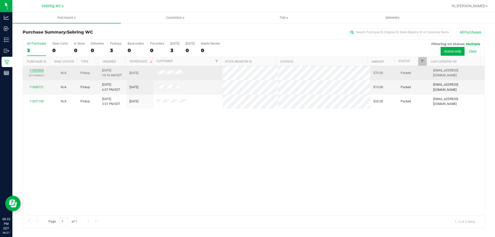
click at [40, 69] on link "11854509" at bounding box center [36, 71] width 14 height 4
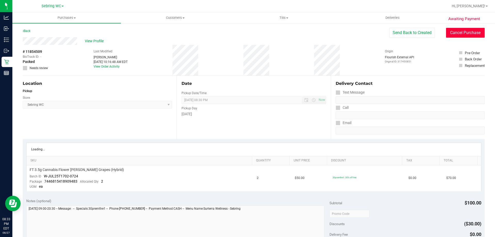
click at [452, 32] on button "Cancel Purchase" at bounding box center [465, 33] width 39 height 10
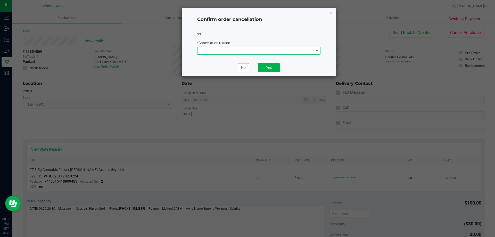
click at [256, 49] on span at bounding box center [255, 50] width 116 height 7
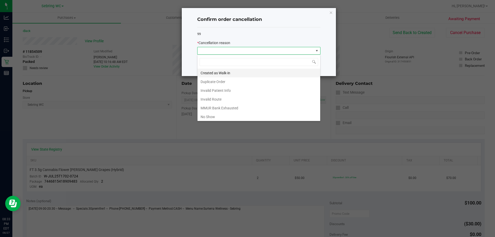
scroll to position [8, 123]
click at [206, 114] on li "No Show" at bounding box center [258, 116] width 123 height 9
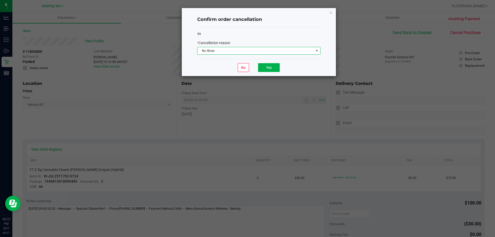
click at [201, 70] on div "No Yes" at bounding box center [258, 67] width 123 height 17
click at [272, 67] on button "Yes" at bounding box center [269, 67] width 22 height 9
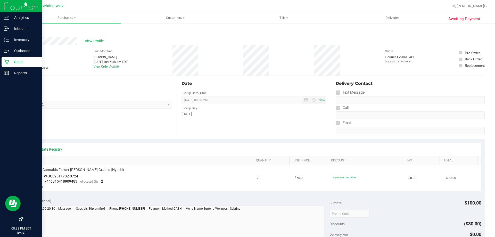
click at [9, 63] on p "Retail" at bounding box center [24, 62] width 31 height 6
